Goal: Find specific page/section: Find specific page/section

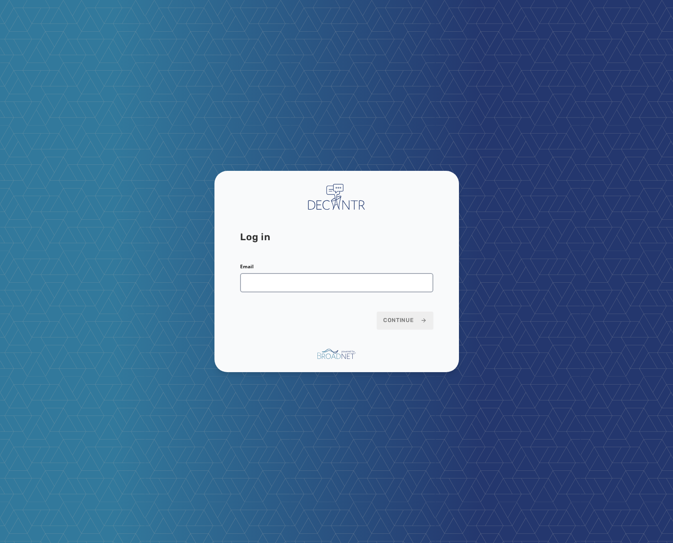
click at [283, 294] on form "Email Continue" at bounding box center [336, 296] width 193 height 66
click at [287, 281] on input "Email" at bounding box center [336, 282] width 193 height 19
type input "**********"
click at [398, 319] on span "Continue" at bounding box center [405, 320] width 44 height 8
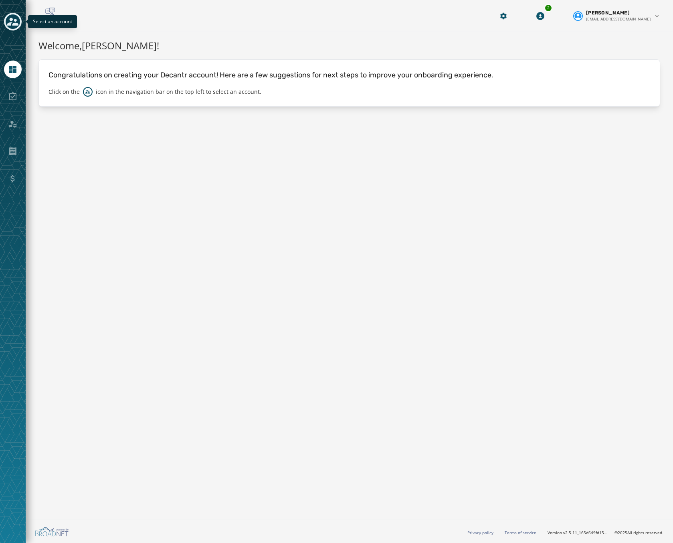
click at [12, 21] on icon "Toggle account select drawer" at bounding box center [12, 22] width 11 height 8
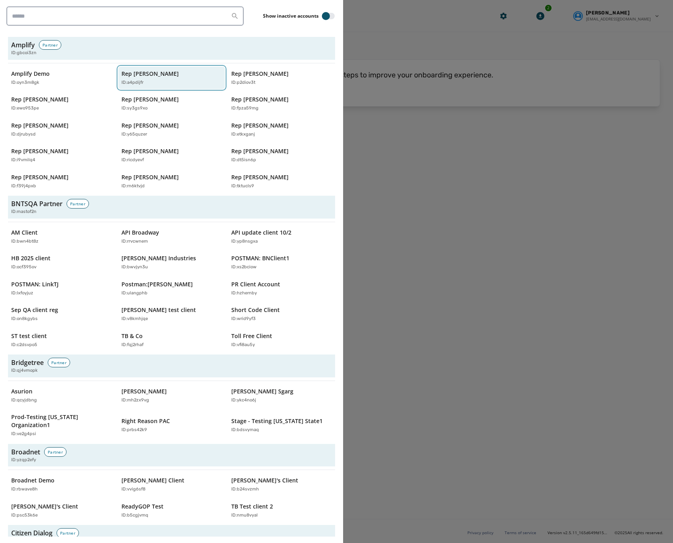
click at [151, 79] on div "Rep [PERSON_NAME] ID: a4pdijfr" at bounding box center [167, 78] width 93 height 16
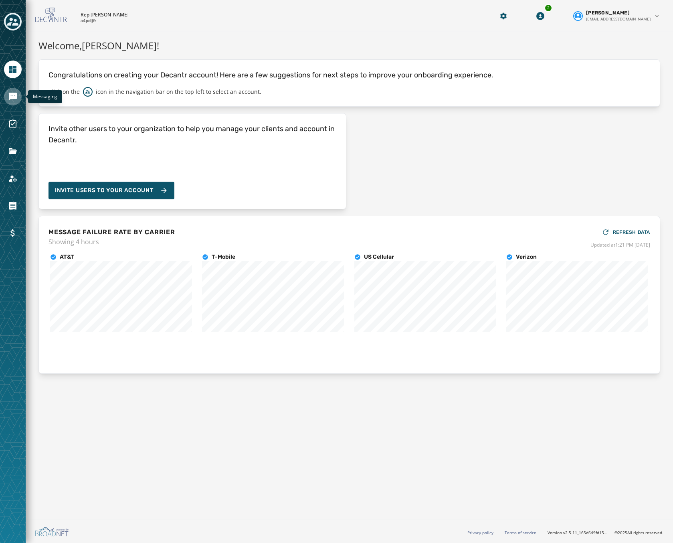
click at [12, 95] on icon "Navigate to Messaging" at bounding box center [13, 97] width 8 height 8
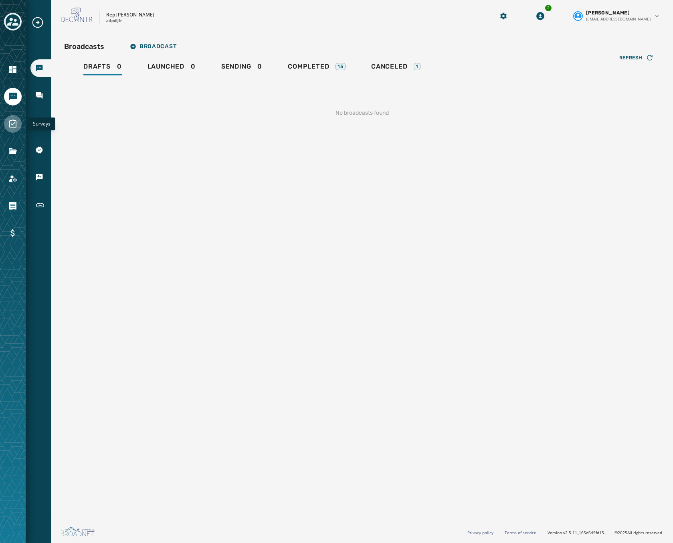
click at [16, 131] on link "Navigate to Surveys" at bounding box center [13, 124] width 18 height 18
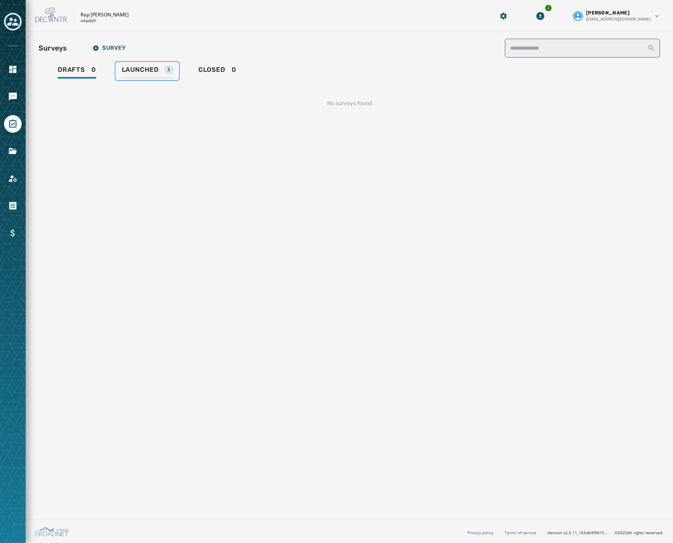
click at [140, 68] on span "Launched" at bounding box center [140, 70] width 37 height 8
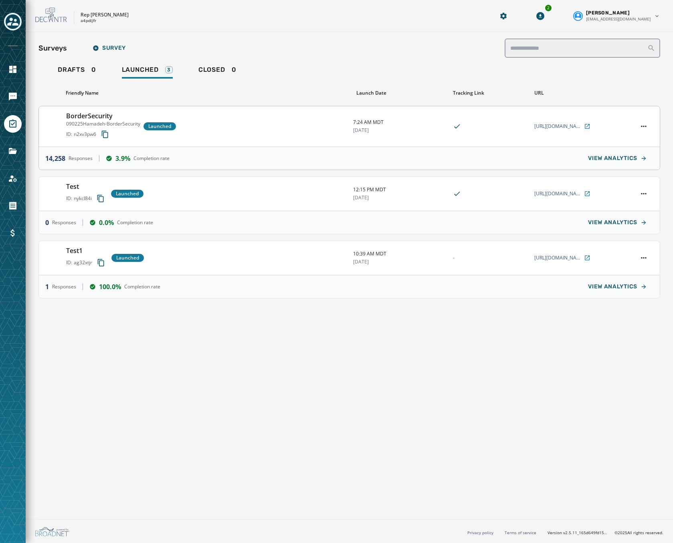
click at [264, 125] on div "BorderSecurity 090225Hamadeh-BorderSecurity ID: n2xv3pw6 Launched" at bounding box center [206, 126] width 281 height 30
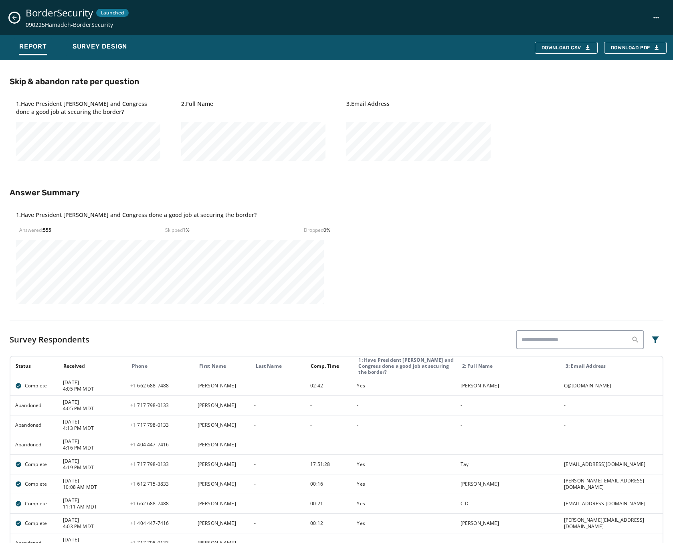
scroll to position [209, 0]
